Goal: Task Accomplishment & Management: Manage account settings

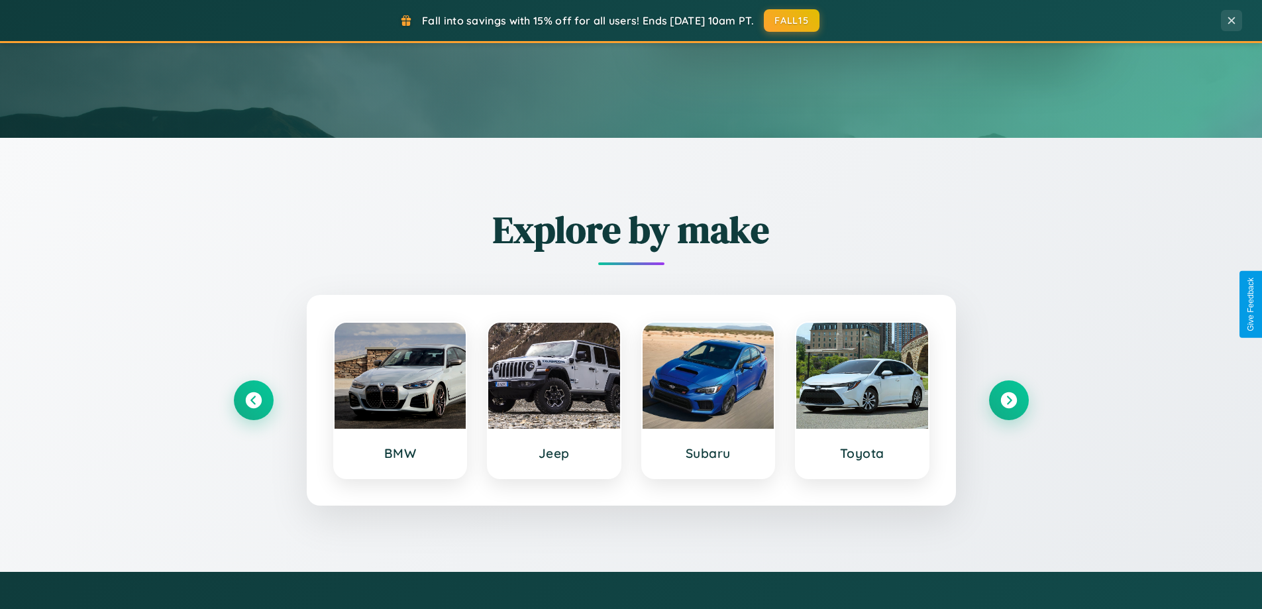
scroll to position [912, 0]
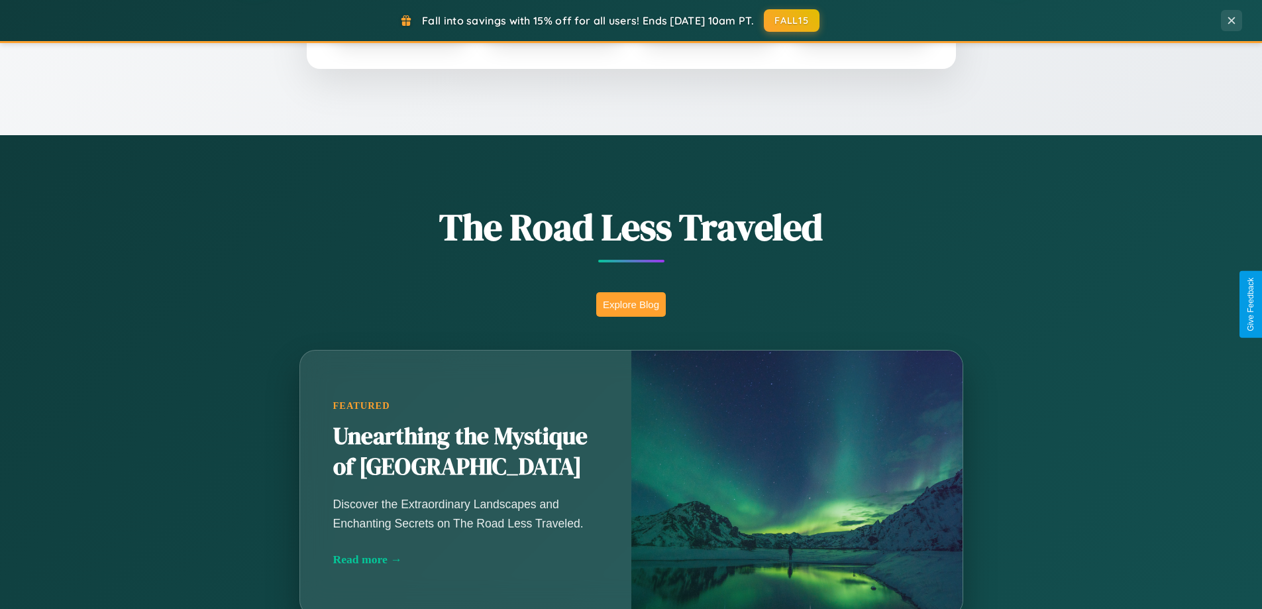
click at [631, 304] on button "Explore Blog" at bounding box center [631, 304] width 70 height 25
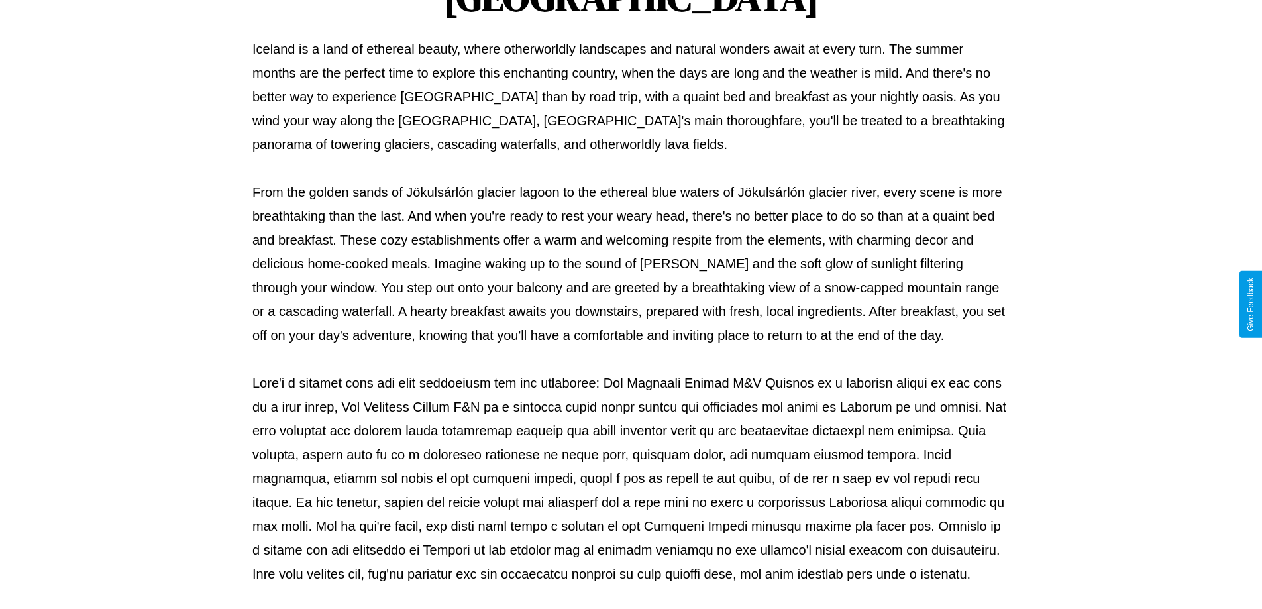
scroll to position [429, 0]
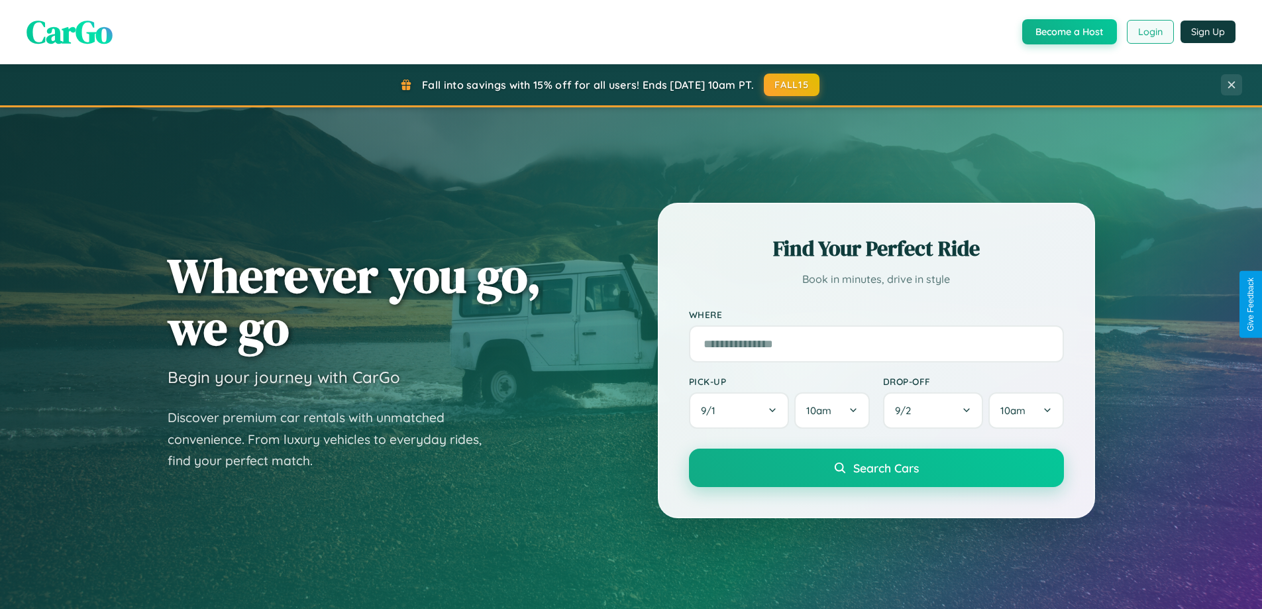
click at [1150, 32] on button "Login" at bounding box center [1150, 32] width 47 height 24
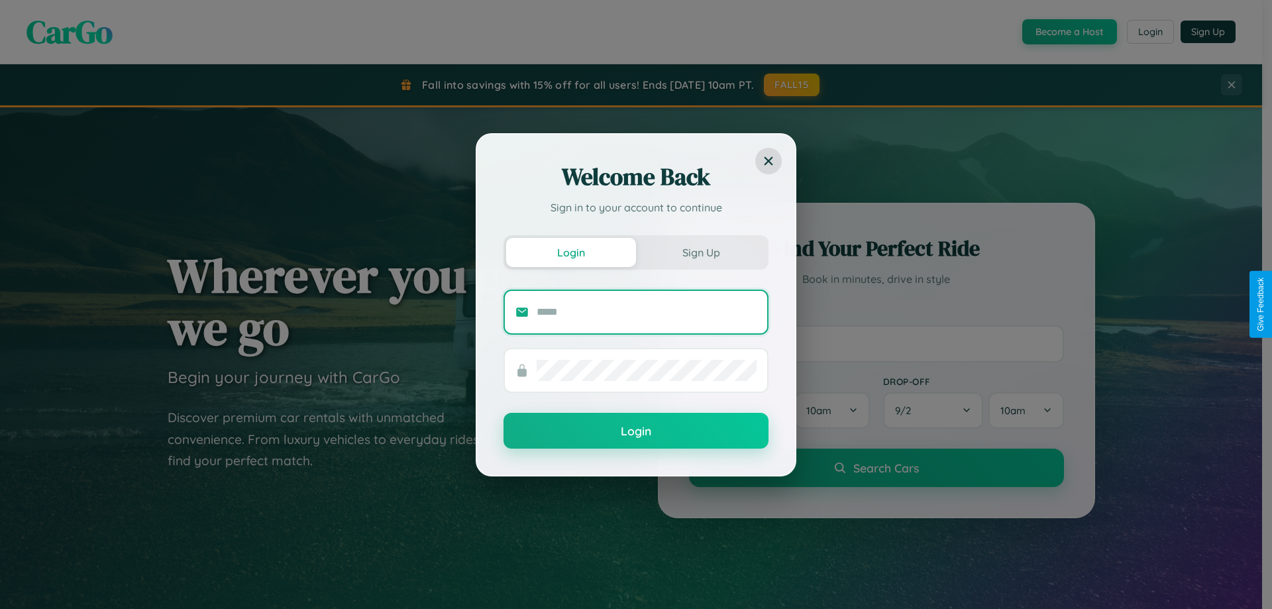
click at [647, 311] on input "text" at bounding box center [647, 311] width 220 height 21
type input "**********"
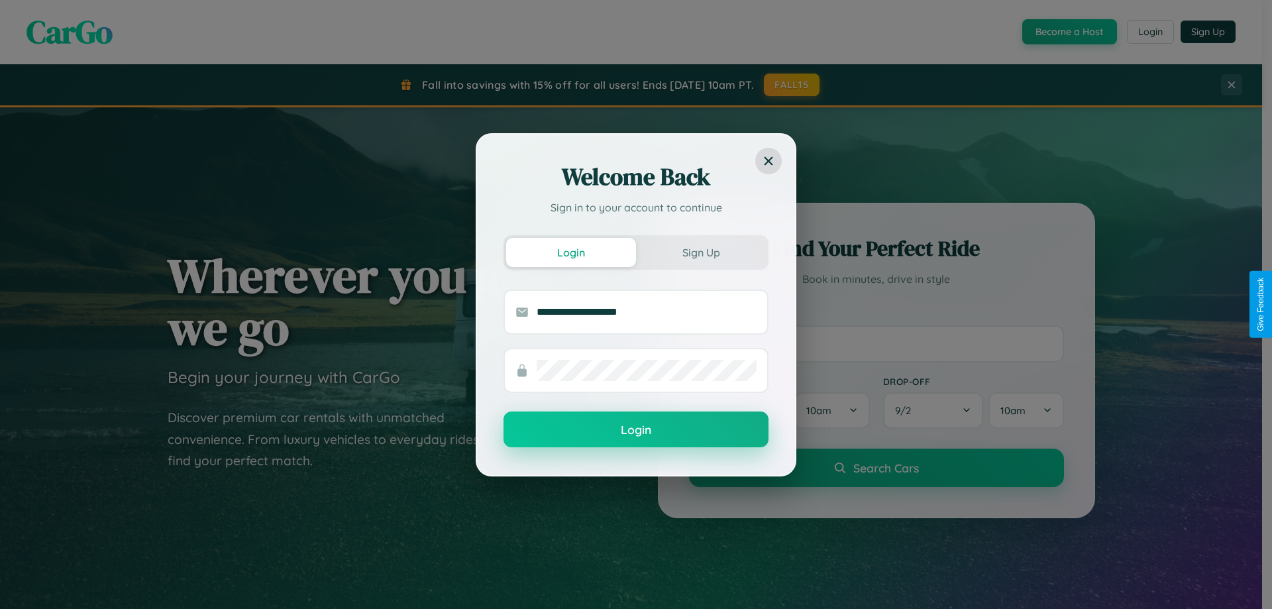
click at [636, 430] on button "Login" at bounding box center [636, 429] width 265 height 36
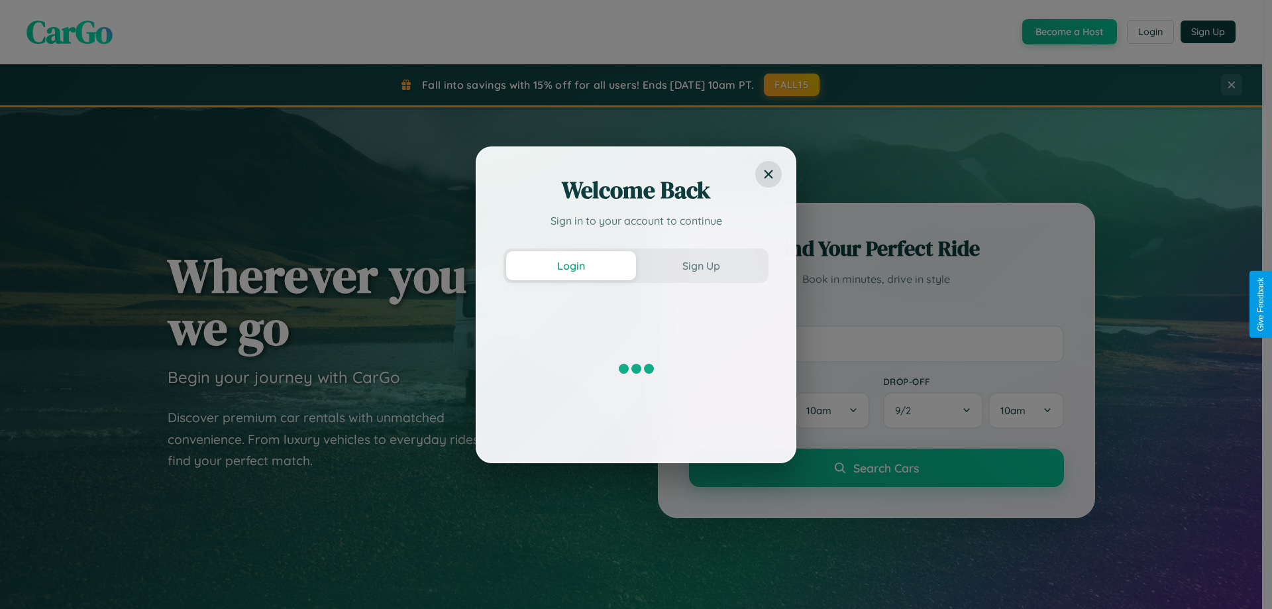
click at [792, 85] on div "Welcome Back Sign in to your account to continue Login Sign Up" at bounding box center [636, 304] width 1272 height 609
